Goal: Communication & Community: Answer question/provide support

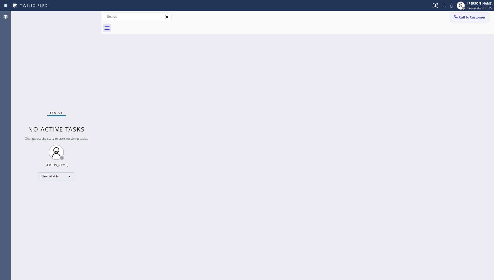
click at [470, 16] on span "Call to Customer" at bounding box center [472, 17] width 27 height 5
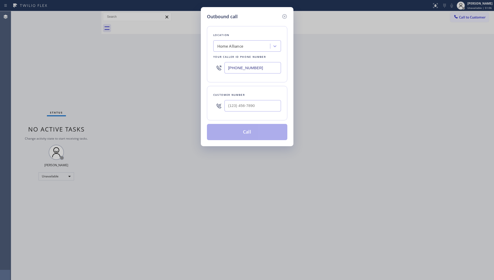
drag, startPoint x: 264, startPoint y: 68, endPoint x: 237, endPoint y: 66, distance: 26.7
click at [216, 67] on div "[PHONE_NUMBER]" at bounding box center [247, 68] width 68 height 16
paste input "617) 219-9255"
type input "[PHONE_NUMBER]"
click at [228, 107] on input "(___) ___-____" at bounding box center [252, 105] width 56 height 11
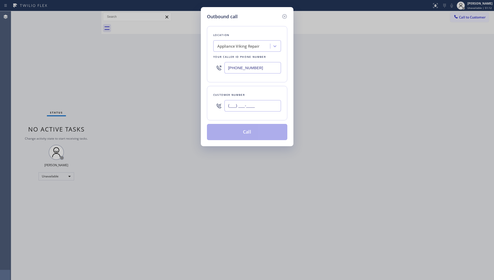
paste input "646) 515-7075"
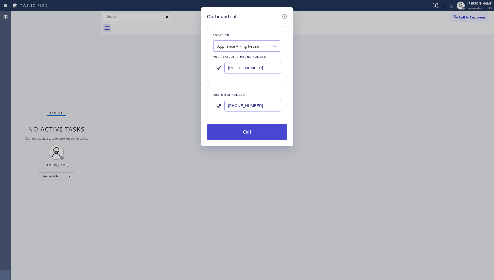
type input "[PHONE_NUMBER]"
click at [240, 134] on button "Call" at bounding box center [247, 132] width 80 height 16
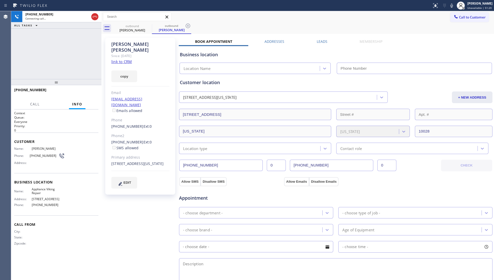
type input "[PHONE_NUMBER]"
click at [82, 91] on span "HANG UP" at bounding box center [86, 92] width 15 height 4
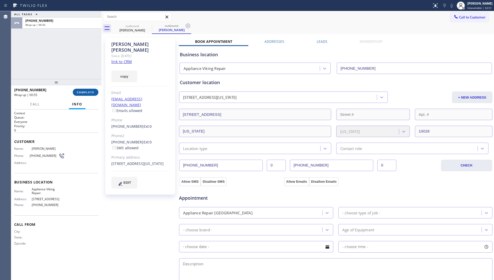
click at [83, 89] on button "COMPLETE" at bounding box center [86, 92] width 26 height 7
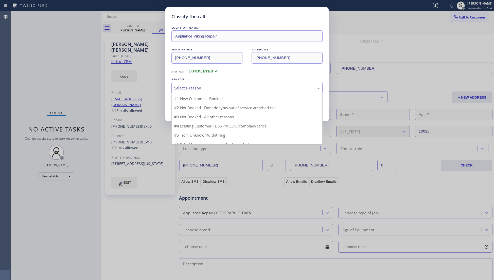
click at [198, 91] on div "Select a reason" at bounding box center [246, 88] width 151 height 12
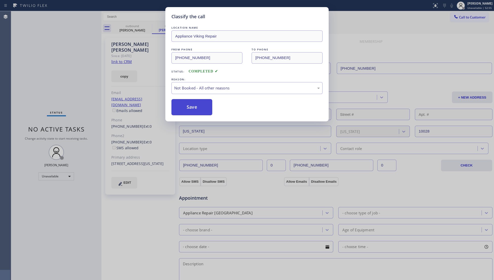
click at [191, 110] on button "Save" at bounding box center [191, 107] width 41 height 16
drag, startPoint x: 191, startPoint y: 110, endPoint x: 23, endPoint y: 93, distance: 169.3
click at [191, 110] on button "Save" at bounding box center [191, 107] width 41 height 16
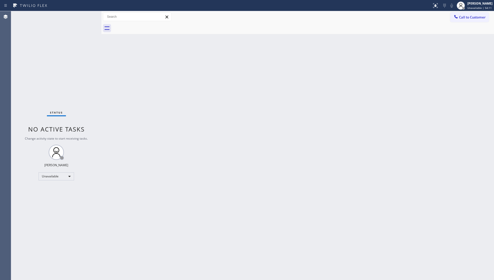
click at [344, 43] on div "Back to Dashboard Change Sender ID Customers Technicians Select a contact Outbo…" at bounding box center [297, 145] width 392 height 269
click at [460, 8] on icon at bounding box center [460, 6] width 6 height 6
click at [467, 20] on button "Offline" at bounding box center [468, 20] width 51 height 7
click at [464, 4] on div at bounding box center [460, 6] width 8 height 8
click at [463, 51] on button "Log out" at bounding box center [468, 49] width 51 height 11
